Goal: Use online tool/utility: Utilize a website feature to perform a specific function

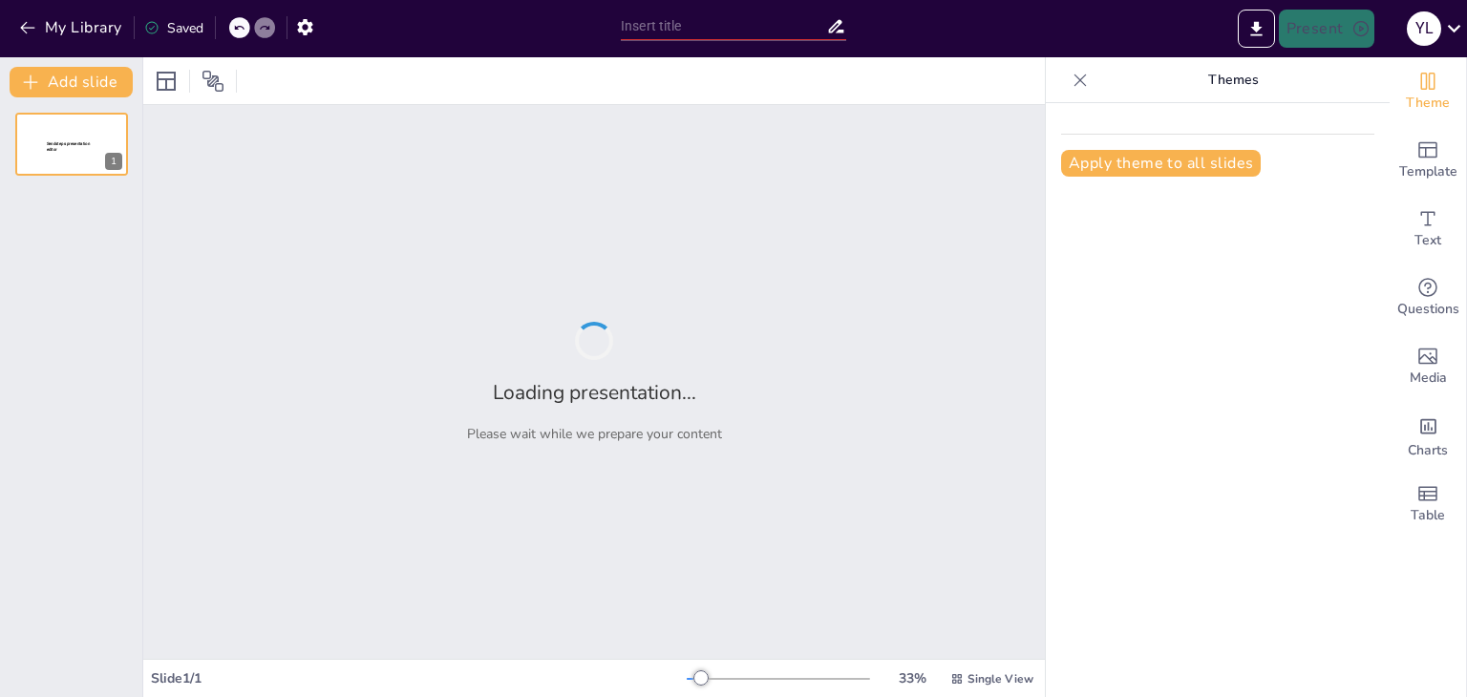
type input "Ciclo de Vida de un Proyecto: Etapas y Procesos"
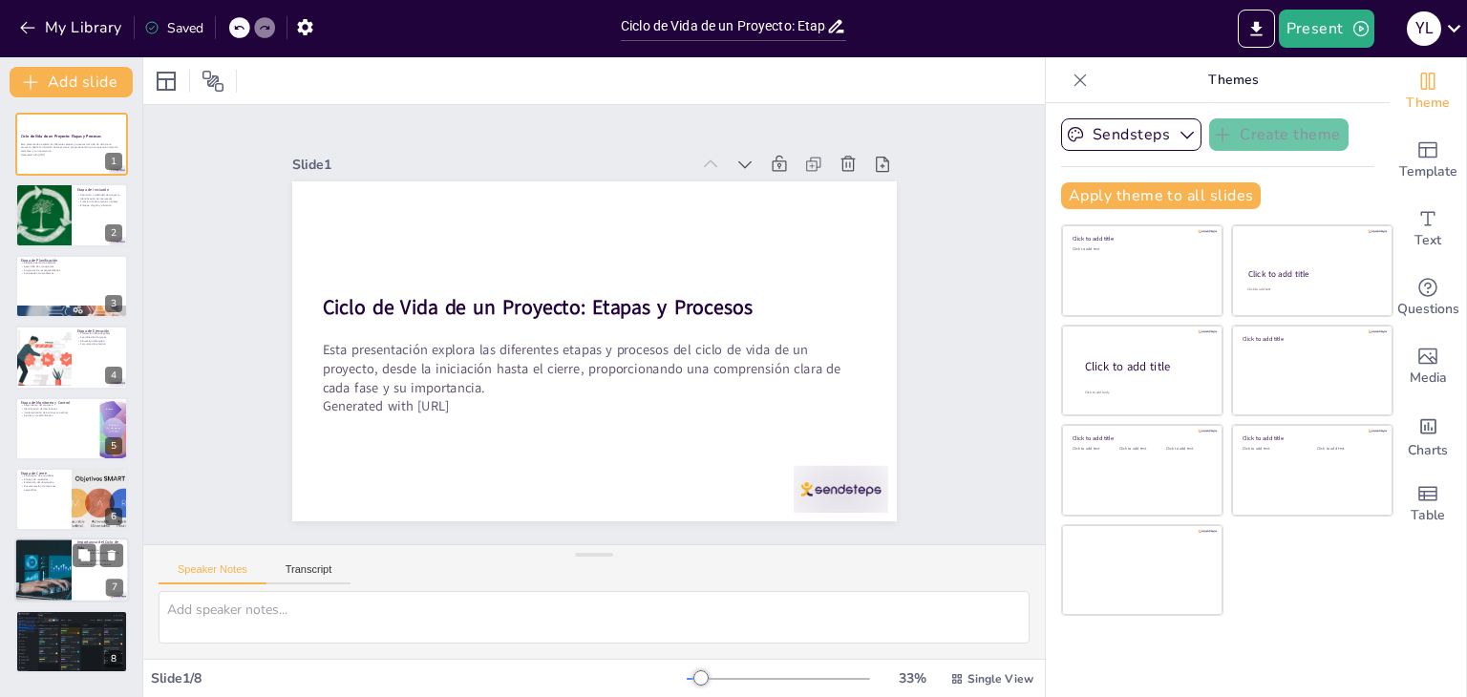
click at [47, 571] on div at bounding box center [43, 570] width 115 height 65
type textarea "Una gestión efectiva del ciclo de vida del proyecto permite optimizar recursos …"
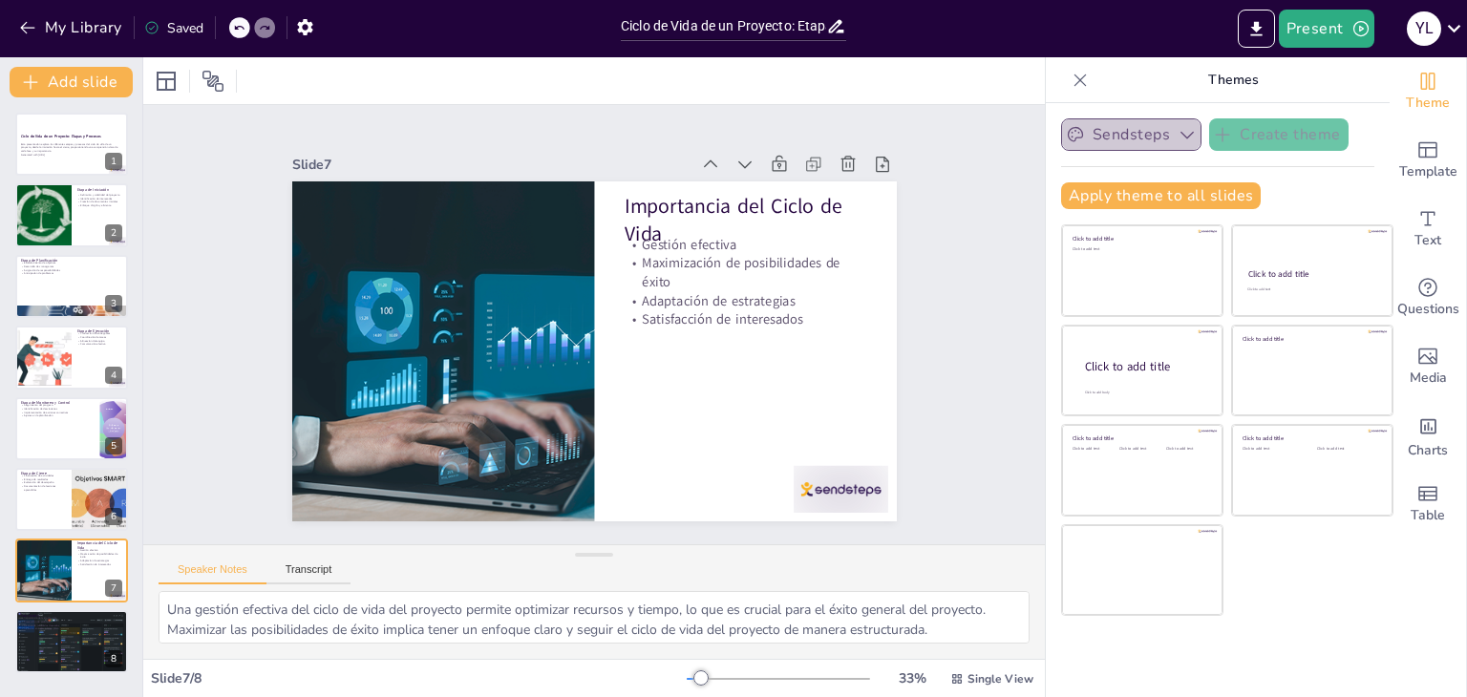
click at [1127, 135] on button "Sendsteps" at bounding box center [1131, 134] width 140 height 32
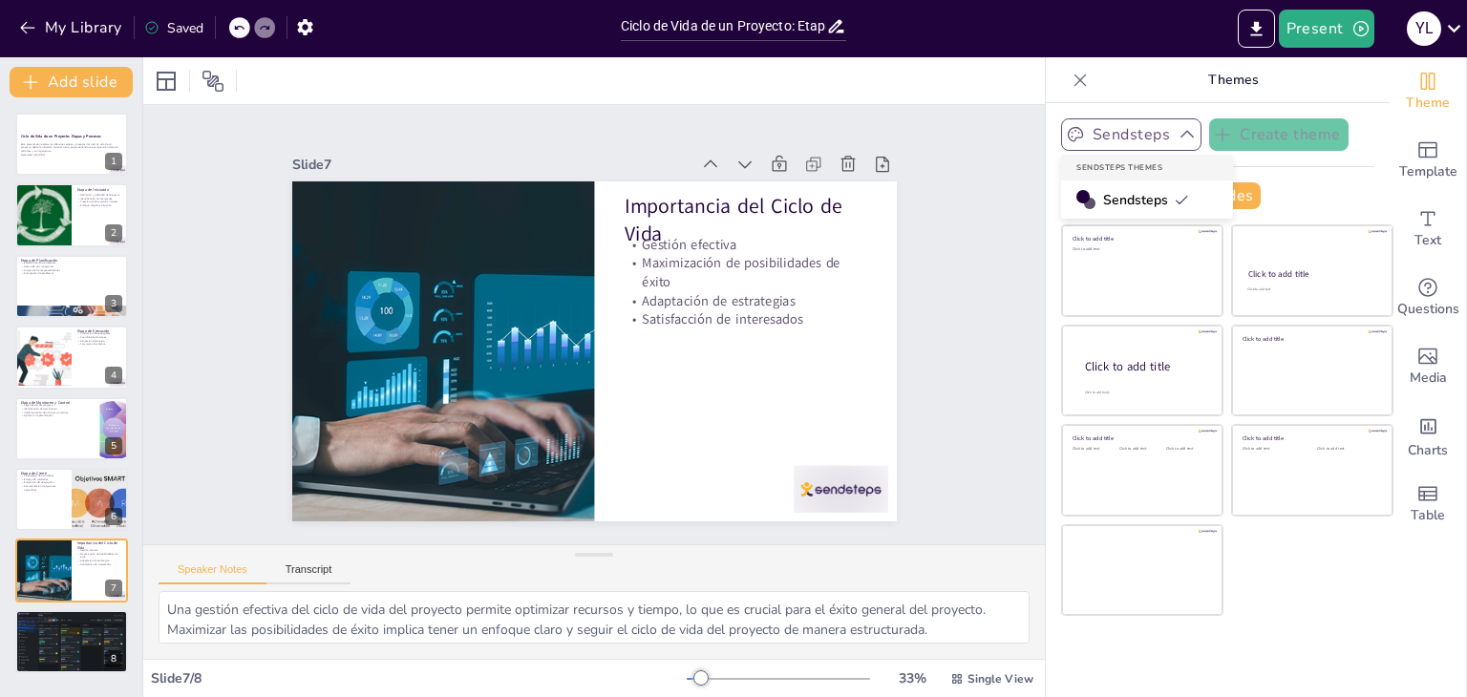
click at [1127, 135] on button "Sendsteps" at bounding box center [1131, 134] width 140 height 32
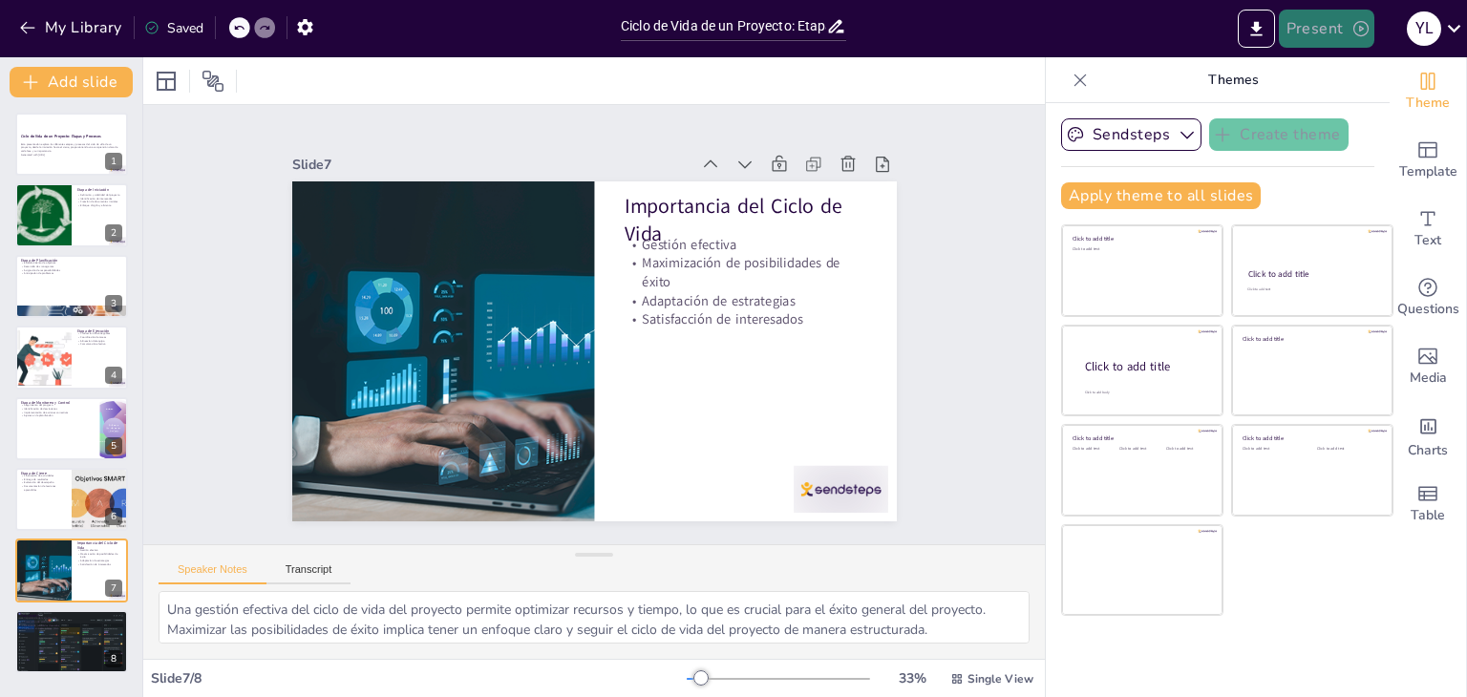
click at [1308, 28] on button "Present" at bounding box center [1325, 29] width 95 height 38
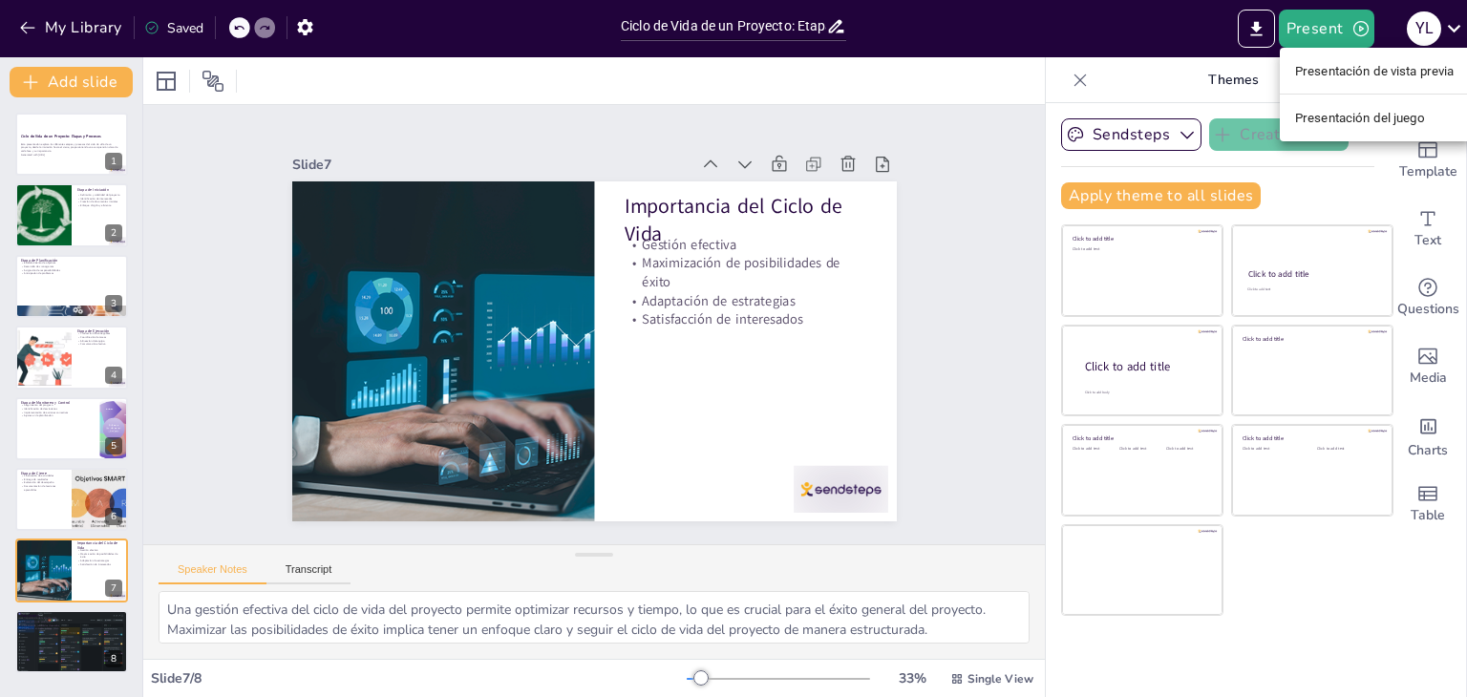
click at [1436, 65] on font "Presentación de vista previa" at bounding box center [1374, 71] width 159 height 14
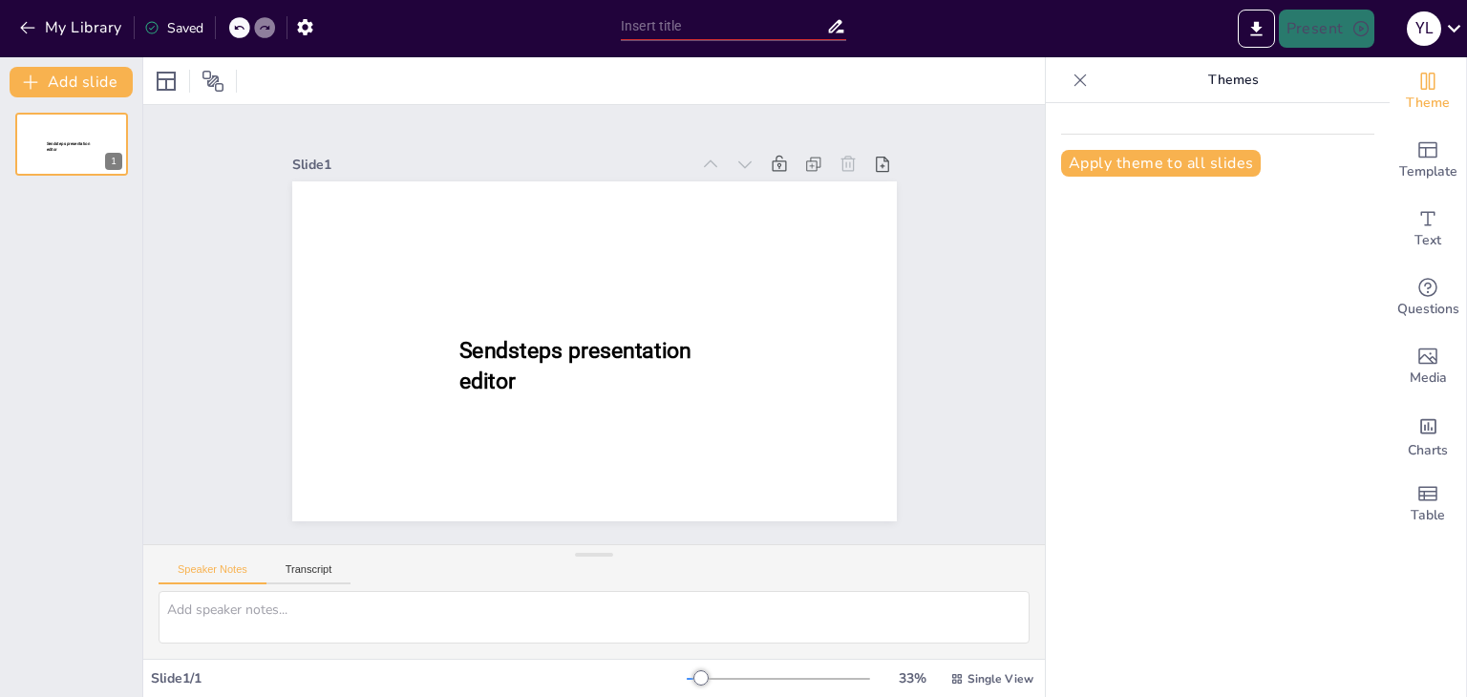
type input "Ciclo de Vida de un Proyecto: Etapas y Procesos"
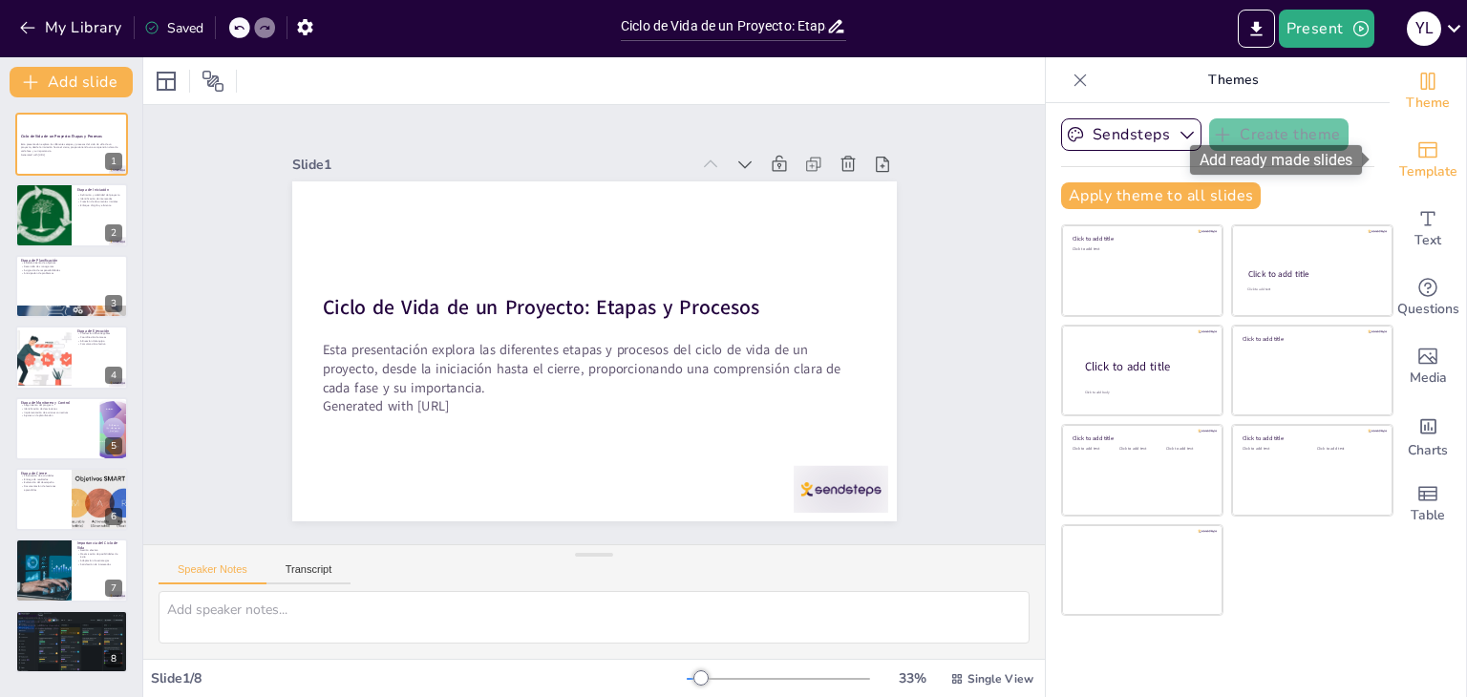
click at [1422, 161] on span "Template" at bounding box center [1428, 171] width 58 height 21
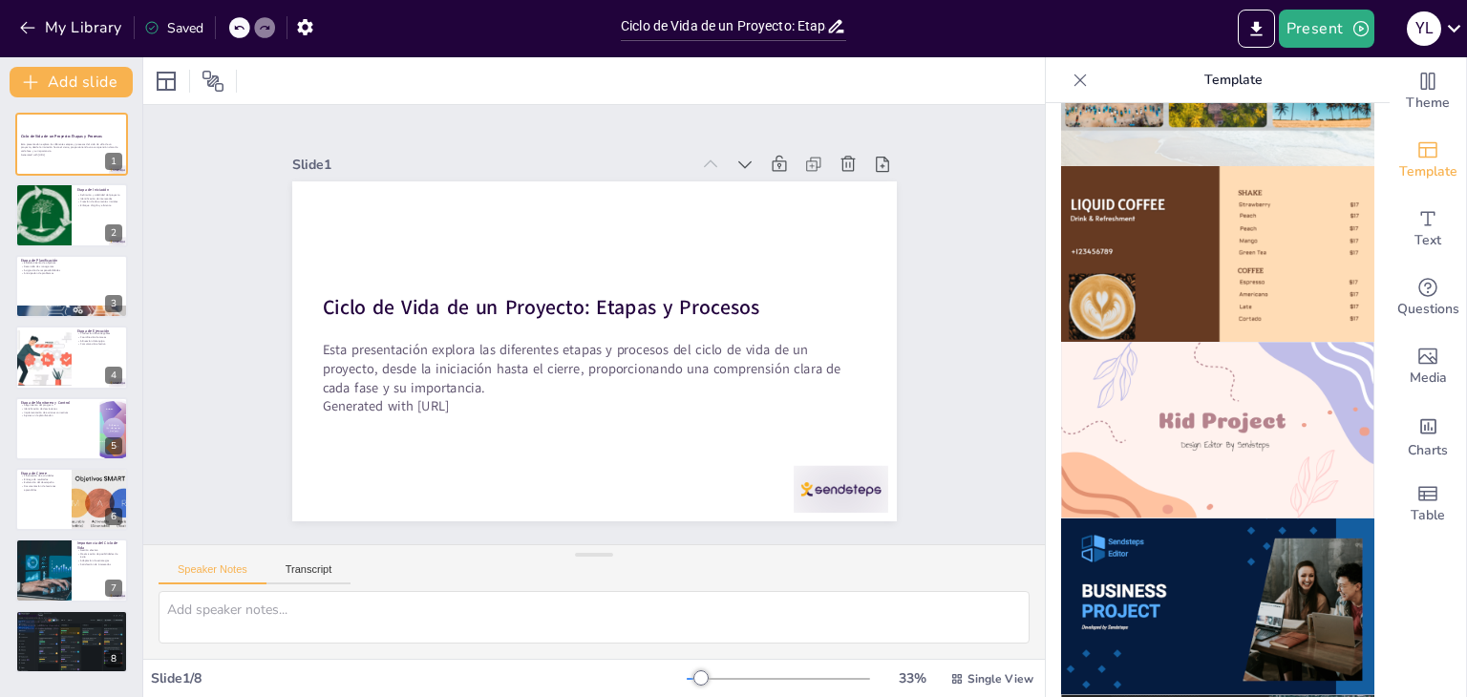
scroll to position [1432, 0]
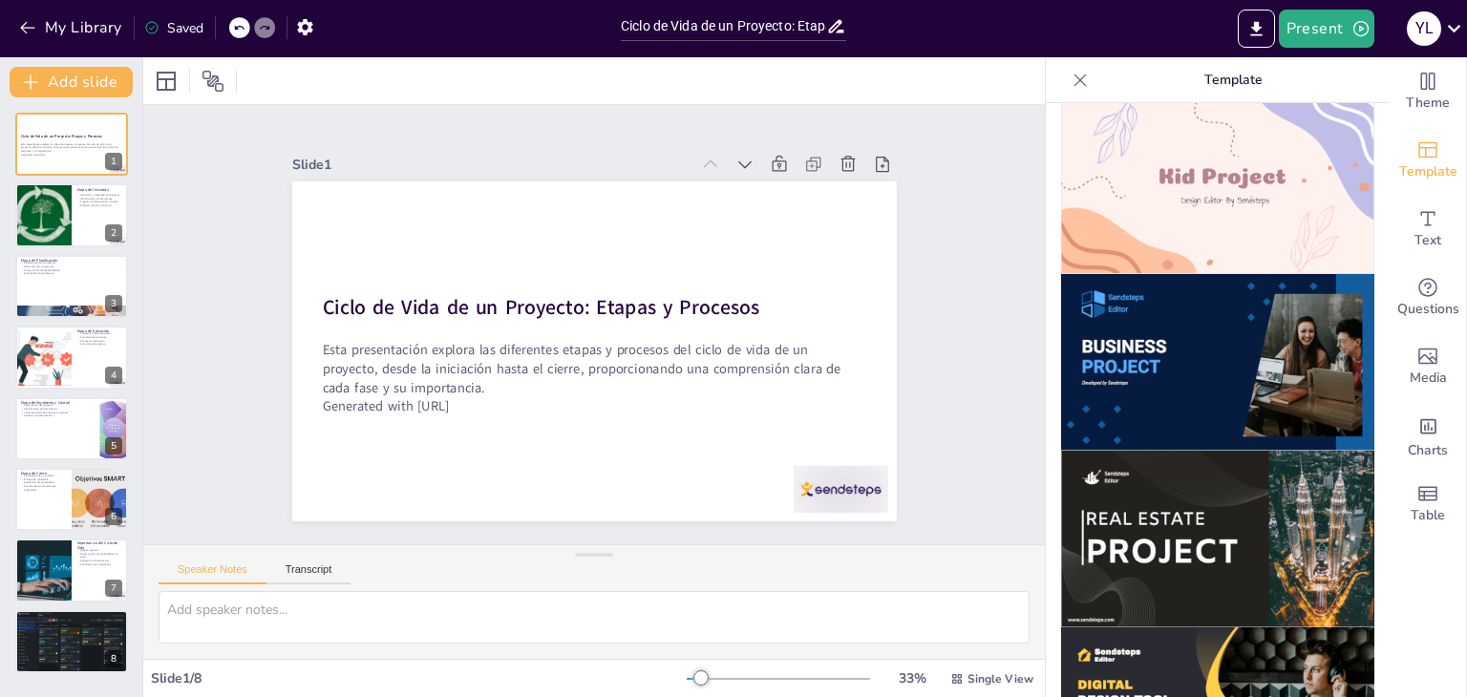
click at [1158, 330] on img at bounding box center [1217, 362] width 313 height 177
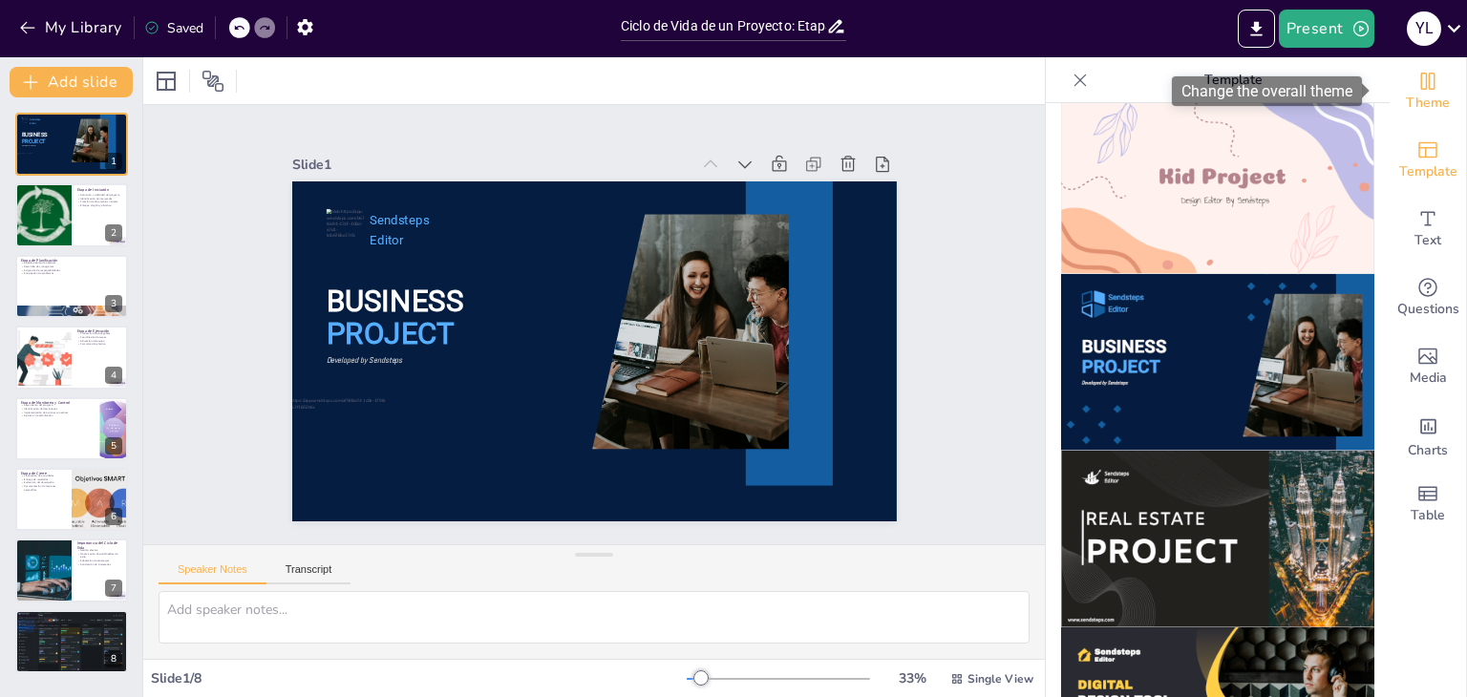
click at [1415, 95] on span "Theme" at bounding box center [1427, 103] width 44 height 21
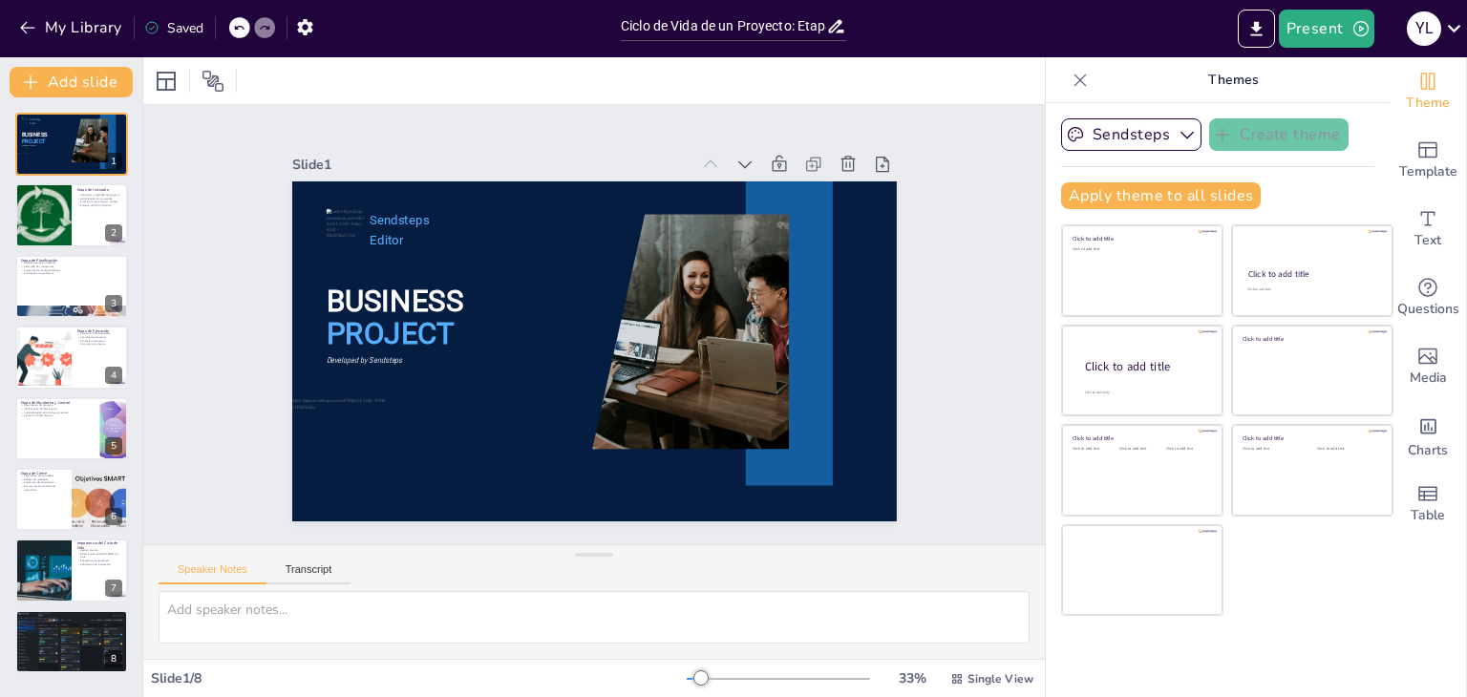
click at [244, 32] on icon at bounding box center [238, 27] width 11 height 11
click at [246, 28] on div at bounding box center [239, 27] width 21 height 21
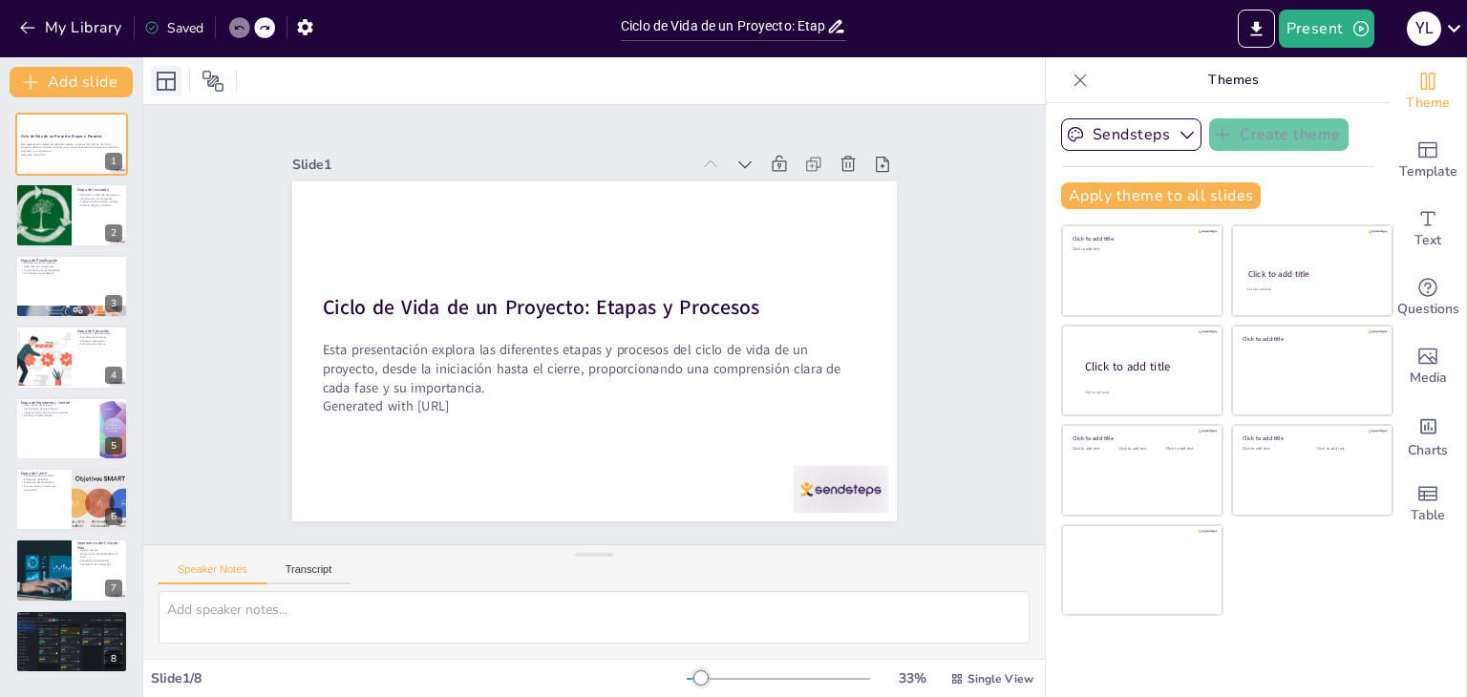
click at [176, 76] on icon at bounding box center [166, 81] width 23 height 23
click at [218, 81] on icon at bounding box center [212, 81] width 23 height 23
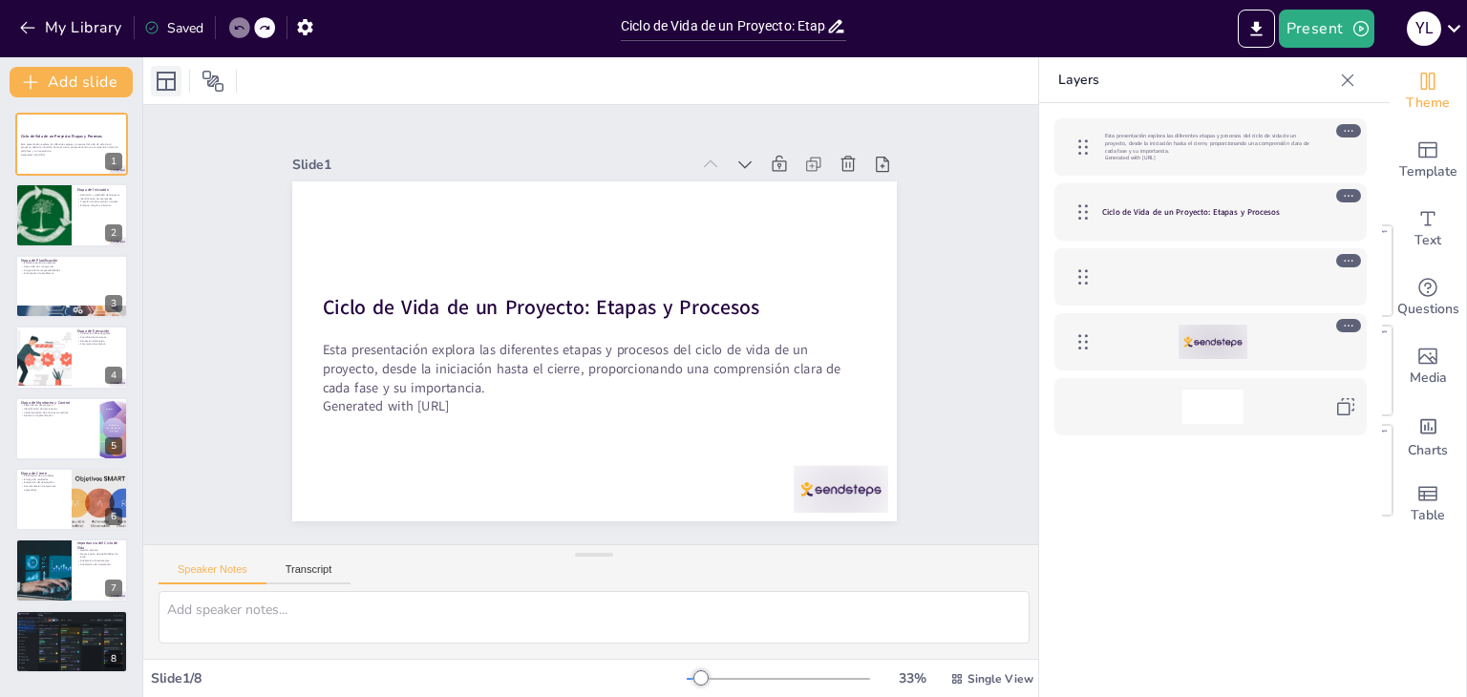
click at [163, 73] on icon at bounding box center [166, 81] width 19 height 19
drag, startPoint x: 580, startPoint y: 130, endPoint x: 577, endPoint y: 165, distance: 35.5
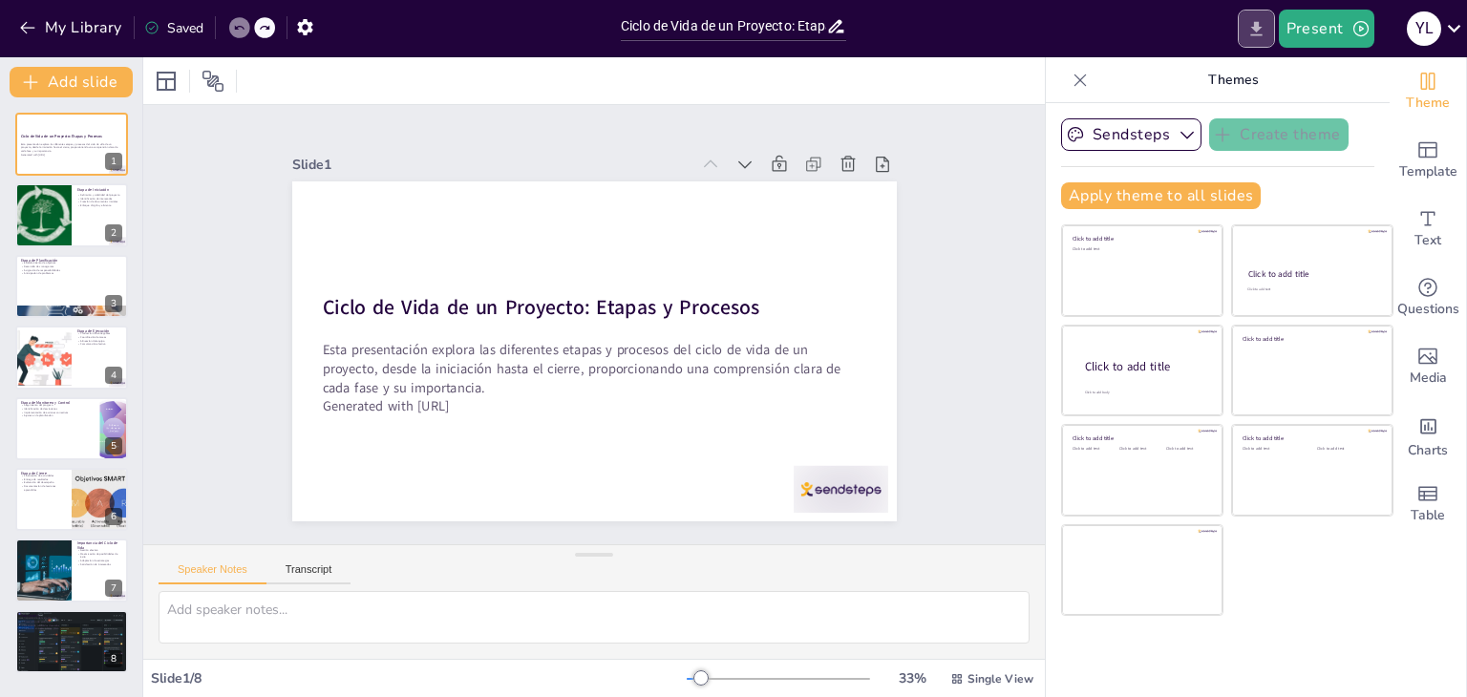
click at [1254, 24] on icon "Export to PowerPoint" at bounding box center [1256, 29] width 20 height 20
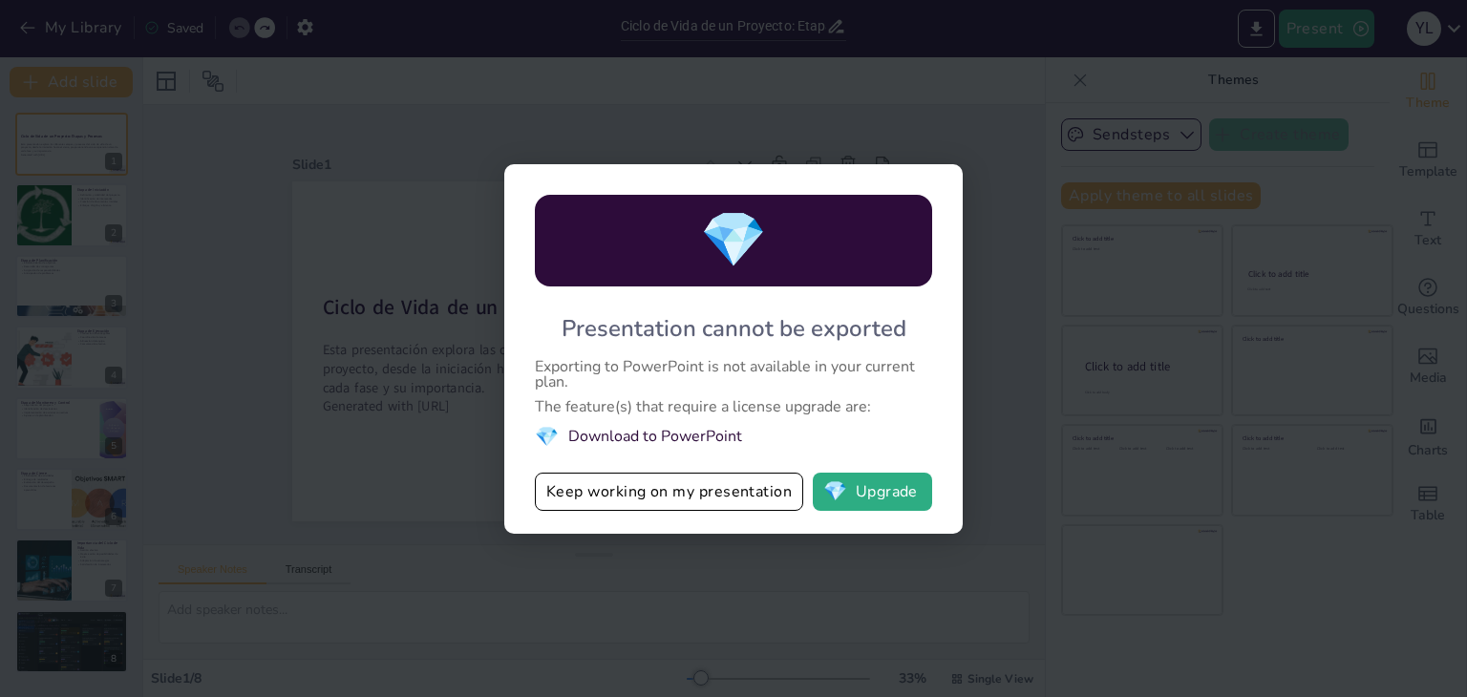
click at [454, 104] on div "💎 Presentation cannot be exported Exporting to PowerPoint is not available in y…" at bounding box center [733, 348] width 1467 height 697
